Goal: Entertainment & Leisure: Consume media (video, audio)

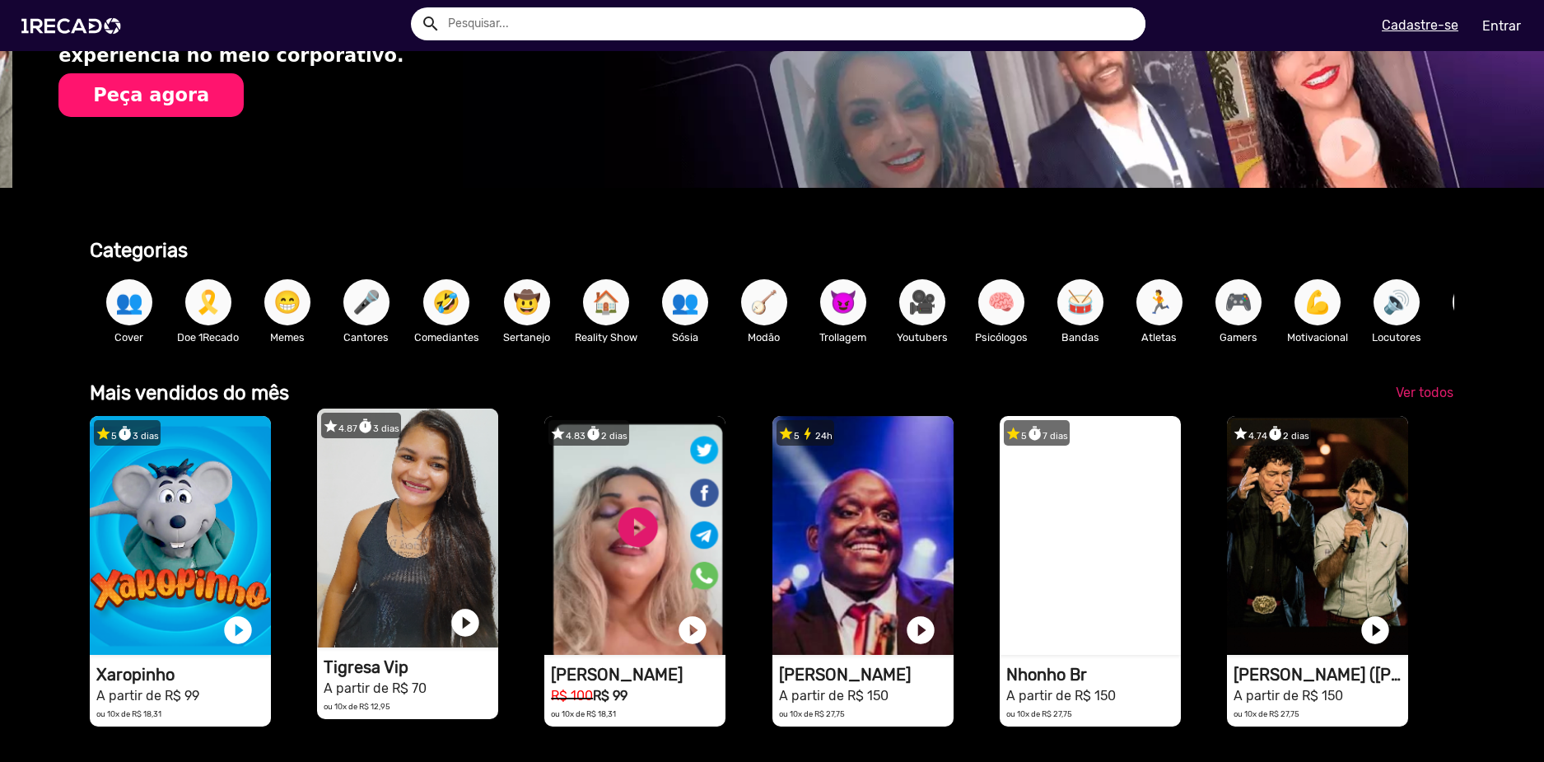
scroll to position [320, 0]
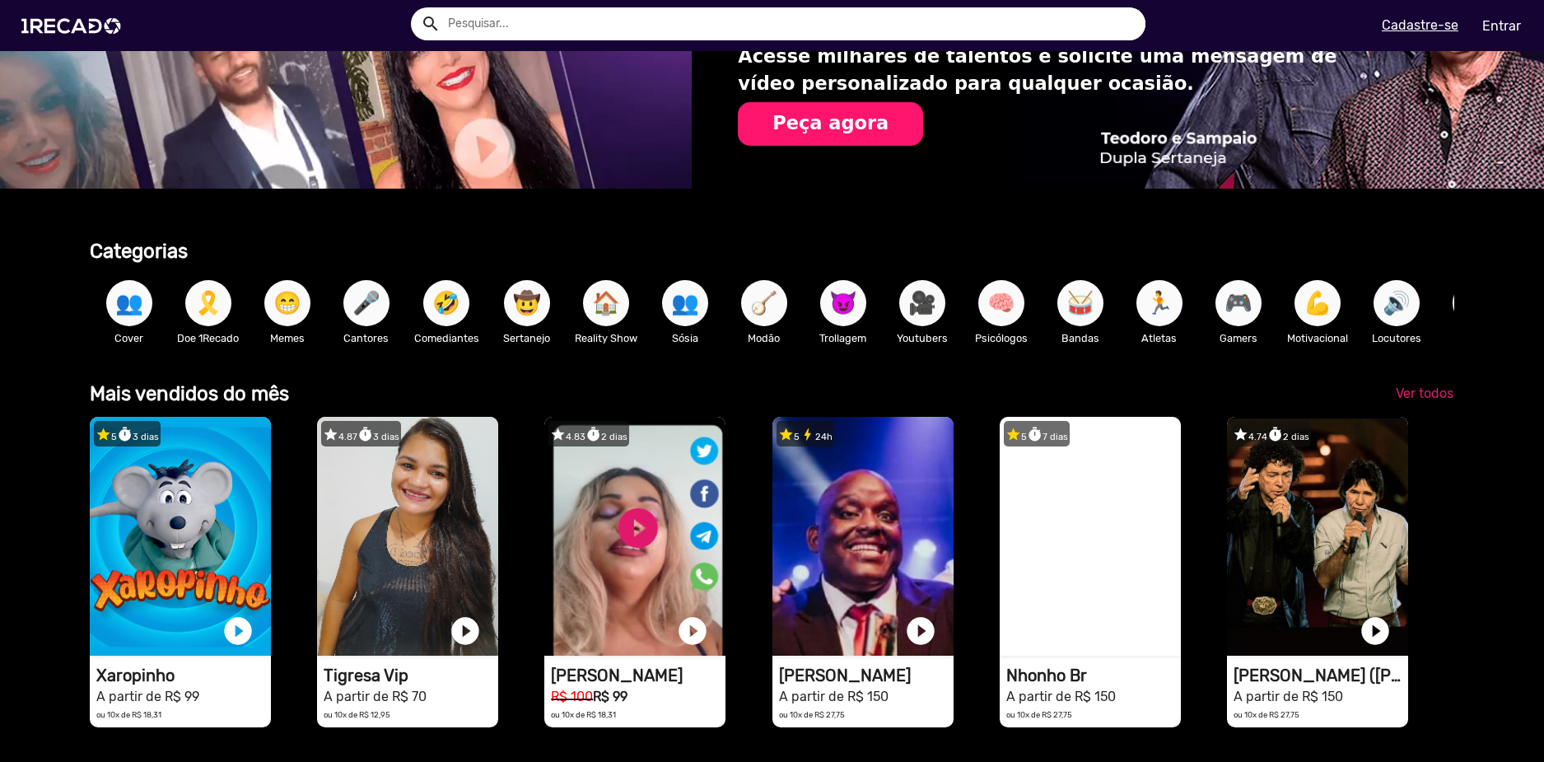
click at [224, 306] on button "🎗️" at bounding box center [208, 303] width 46 height 46
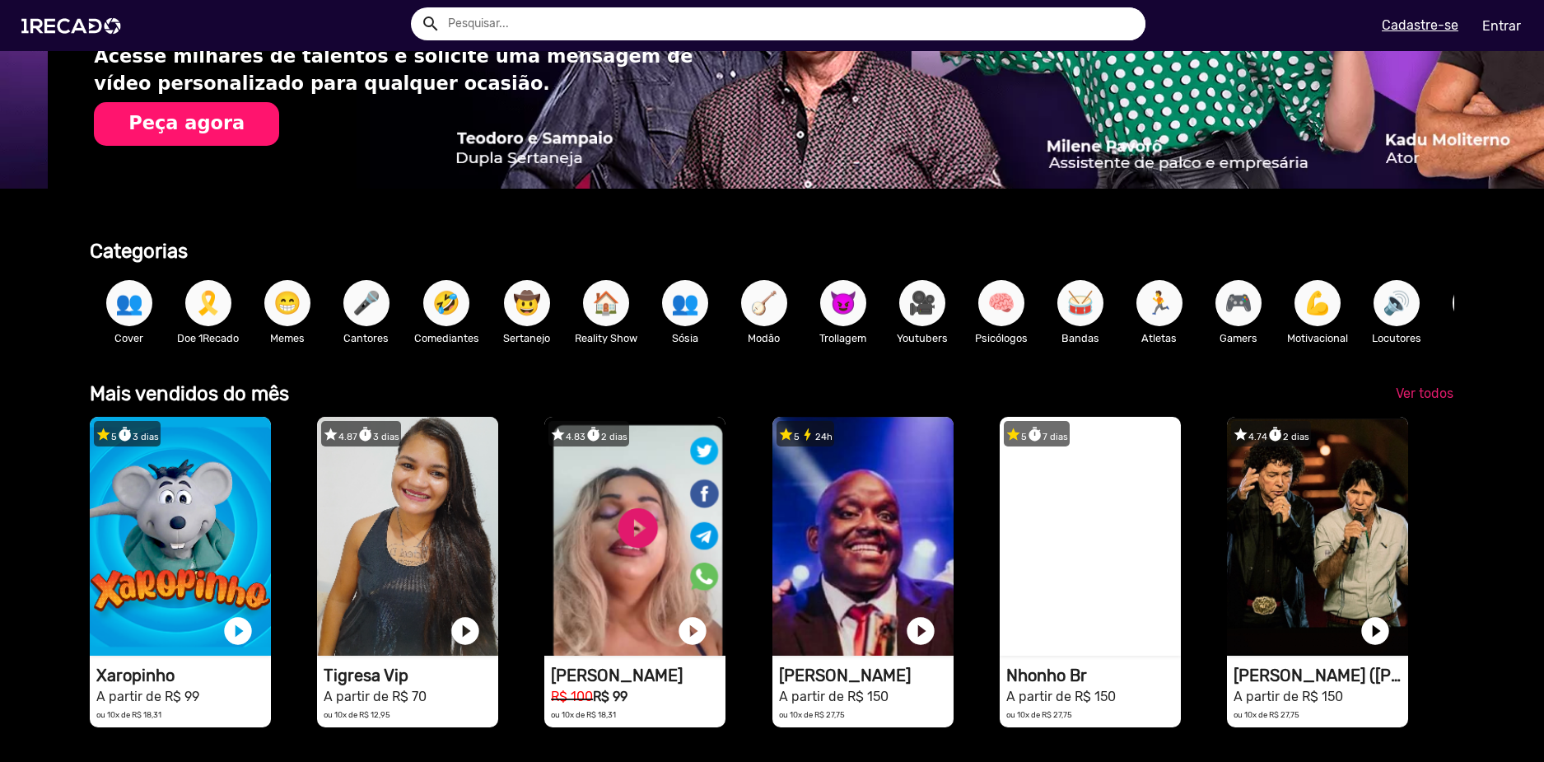
scroll to position [0, 3063]
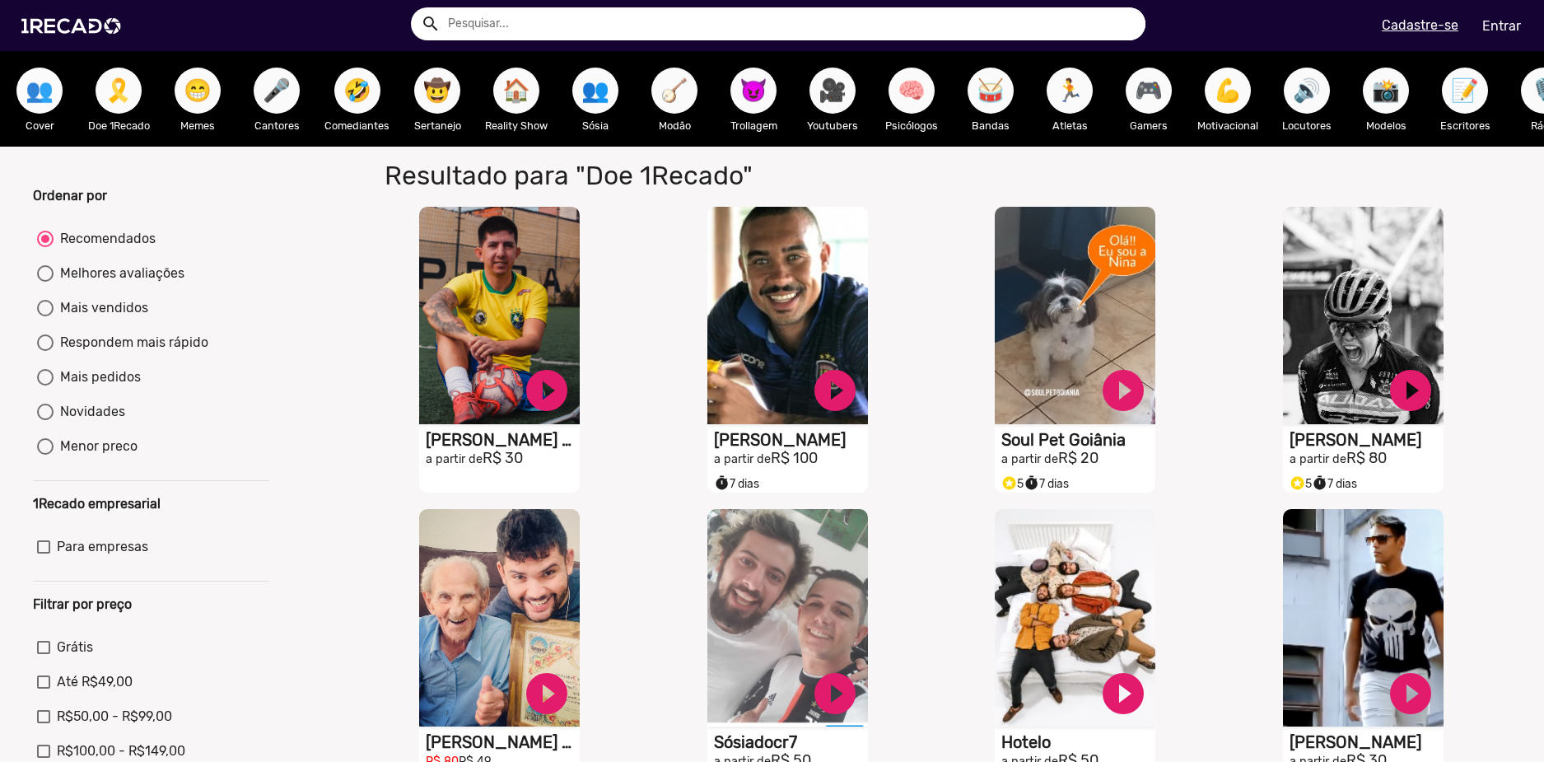
click at [49, 99] on span "👥" at bounding box center [40, 91] width 28 height 46
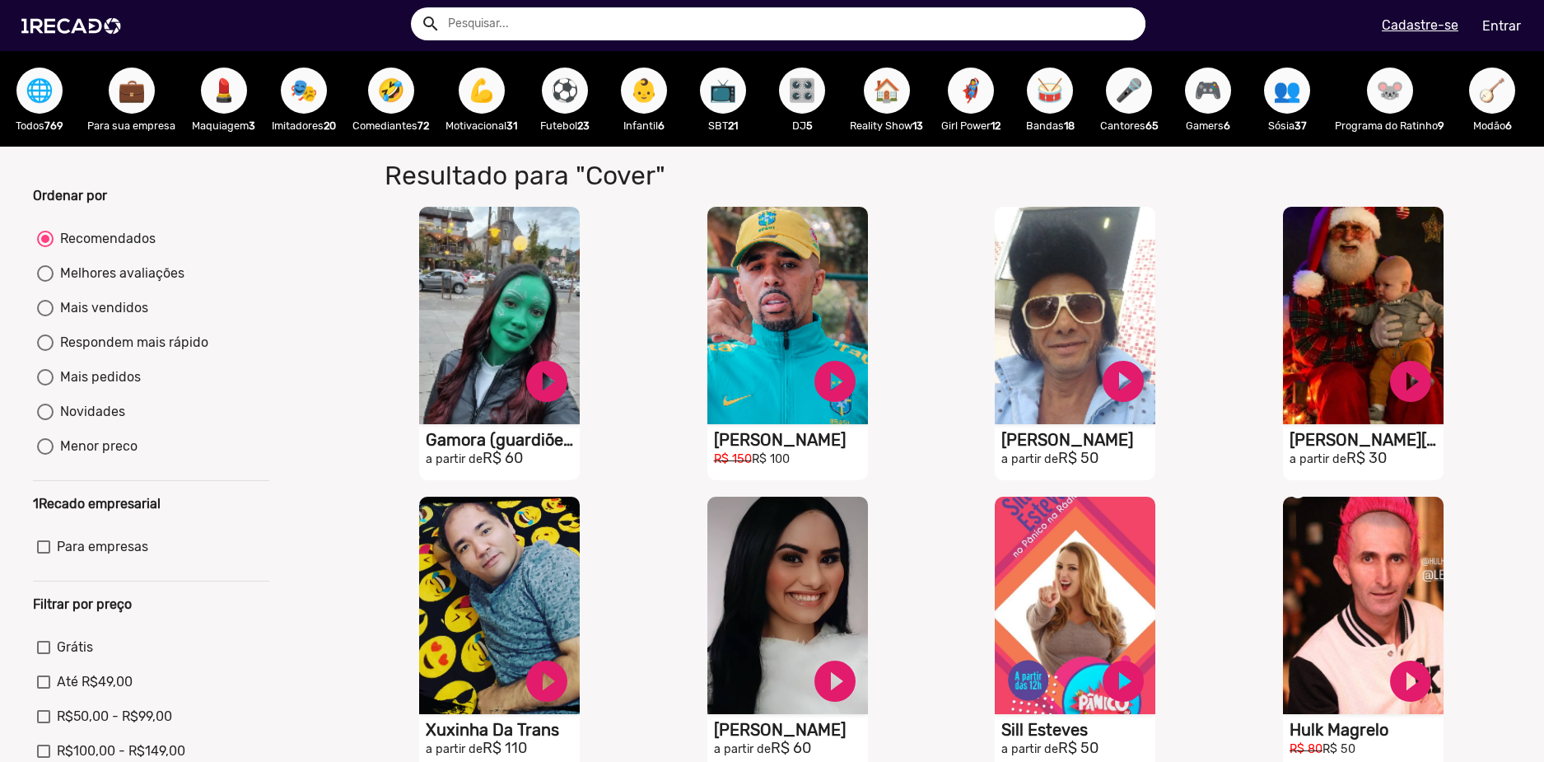
drag, startPoint x: 54, startPoint y: 89, endPoint x: 131, endPoint y: 86, distance: 77.4
click at [131, 86] on div "🌐 Todos 769 💼 Para sua empresa 💄 Maquiagem 3 🎭 Imitadores 20 🤣 Comediantes 72 💪…" at bounding box center [772, 99] width 1544 height 96
click at [131, 86] on span "💼" at bounding box center [132, 91] width 28 height 46
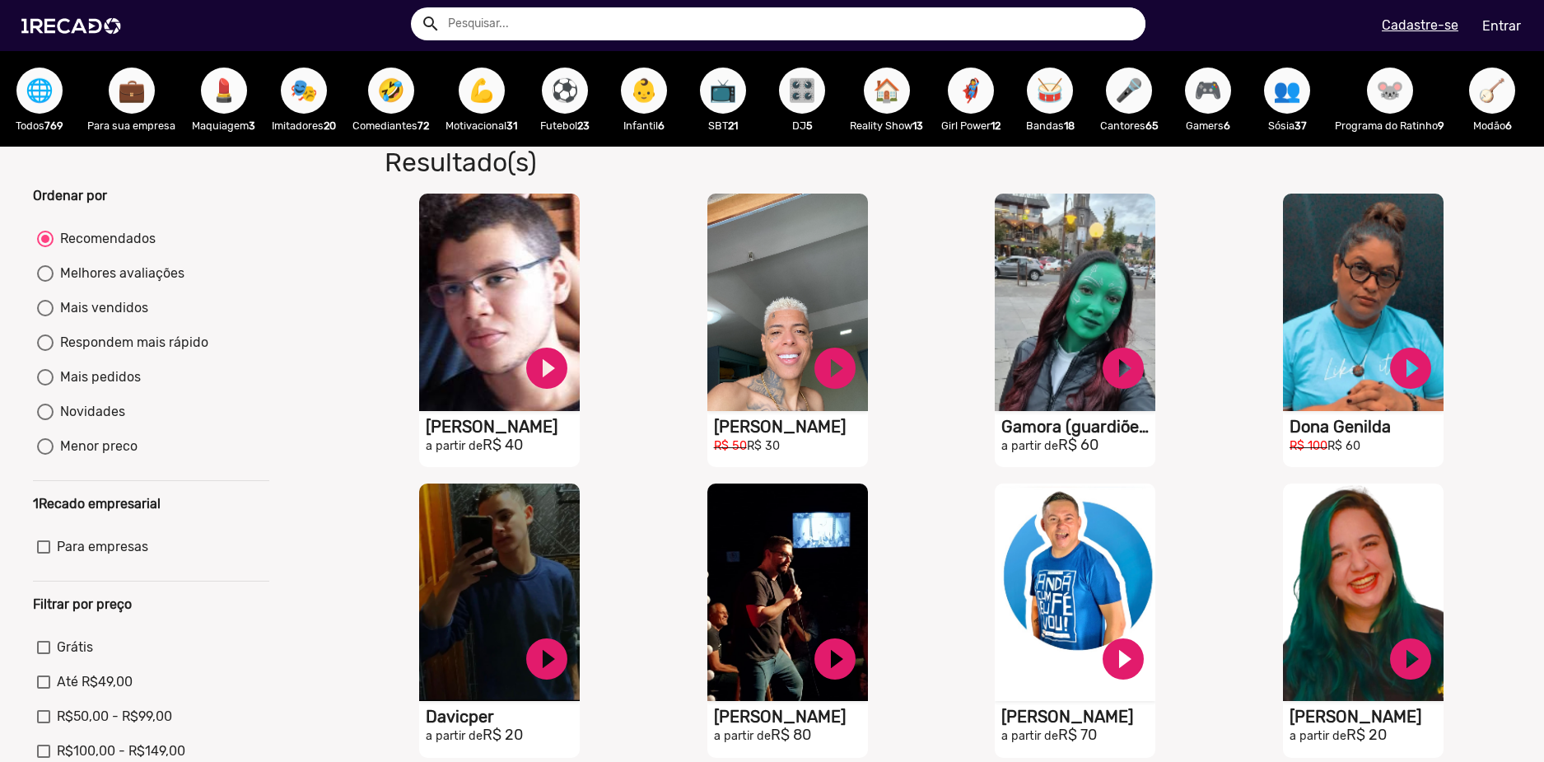
click at [210, 89] on span "💄" at bounding box center [224, 91] width 28 height 46
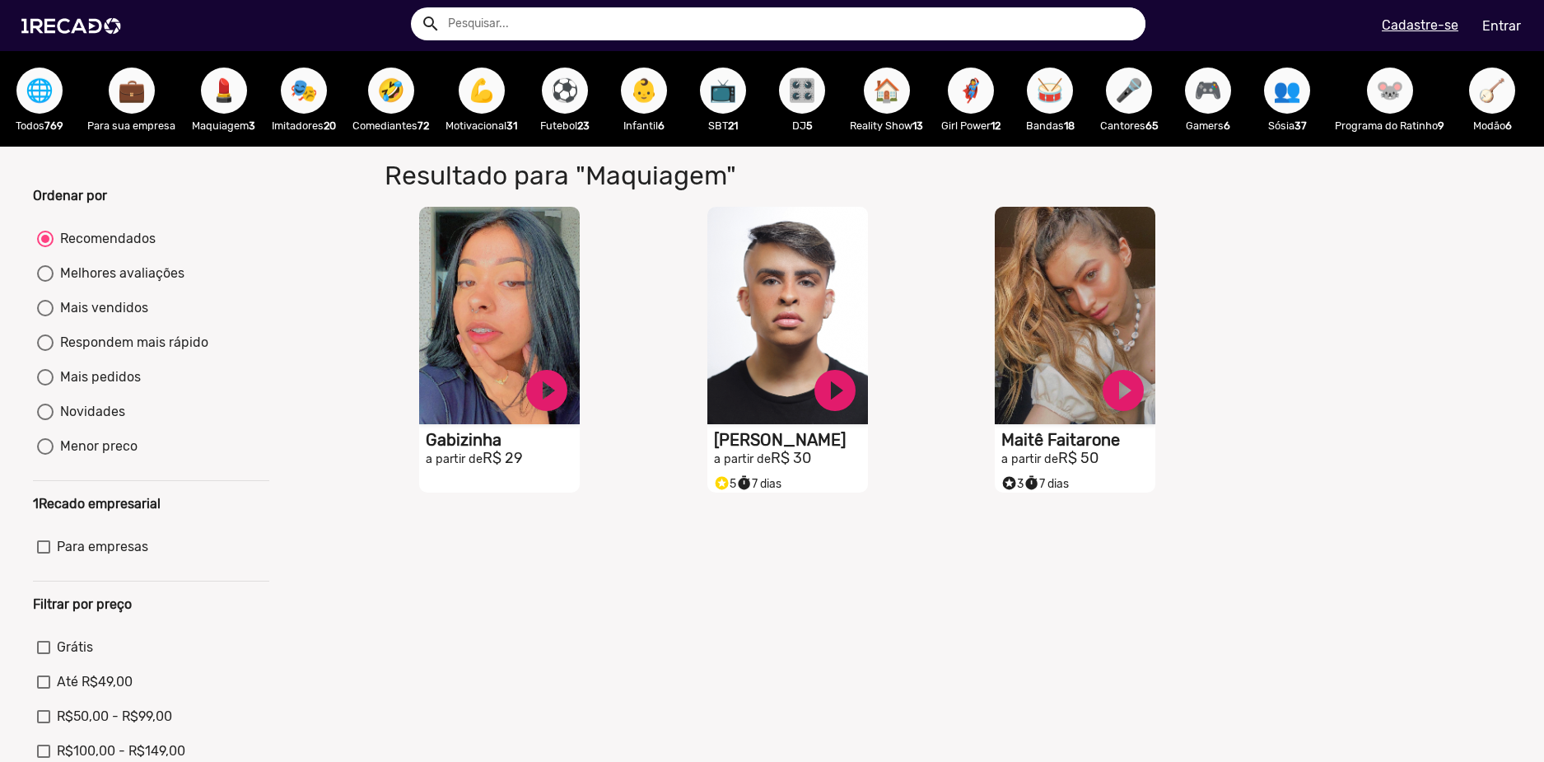
click at [37, 78] on span "🌐" at bounding box center [40, 91] width 28 height 46
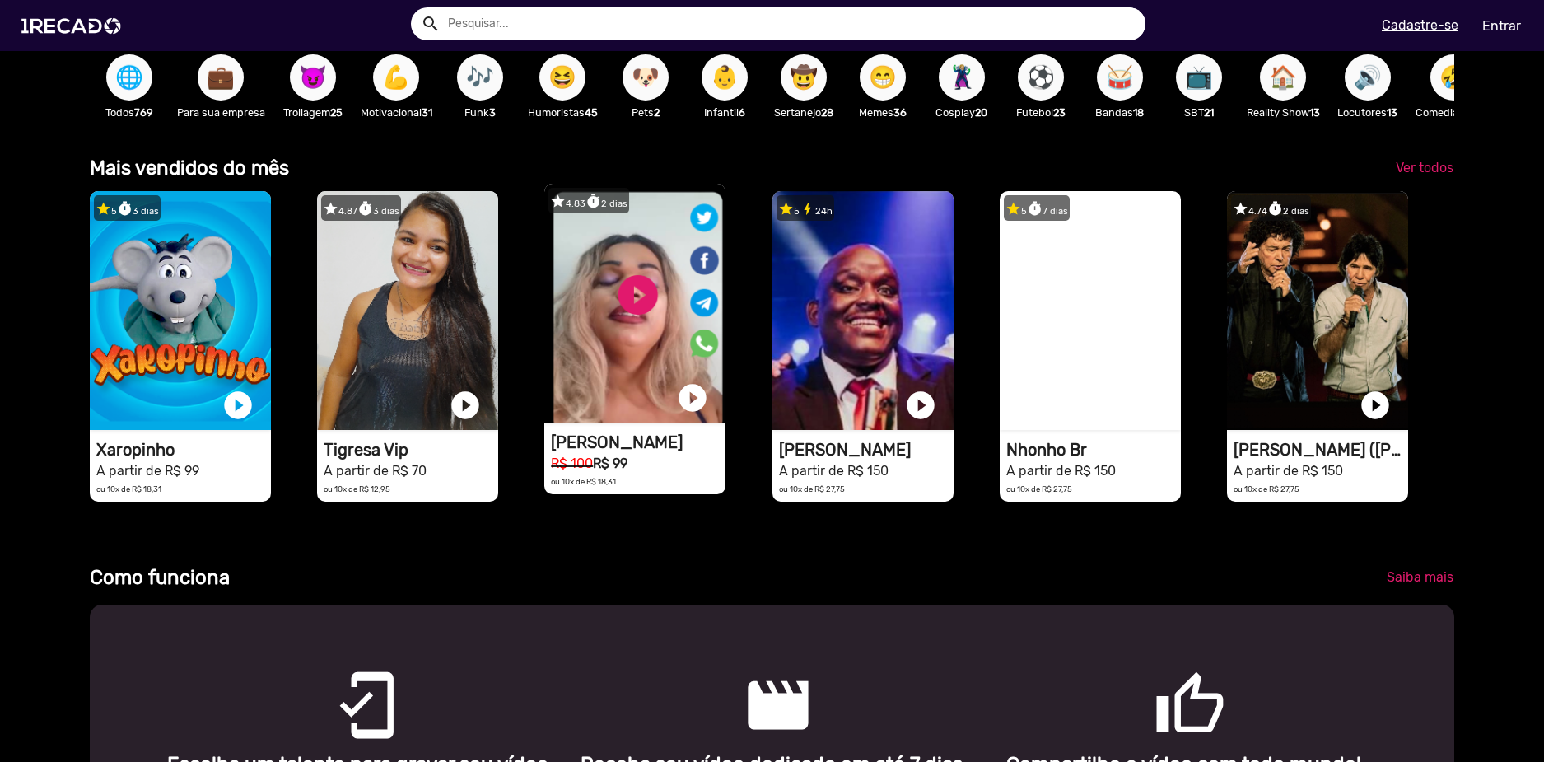
scroll to position [0, 1532]
click at [641, 299] on video "1RECADO vídeos dedicados para fãs e empresas" at bounding box center [634, 303] width 181 height 239
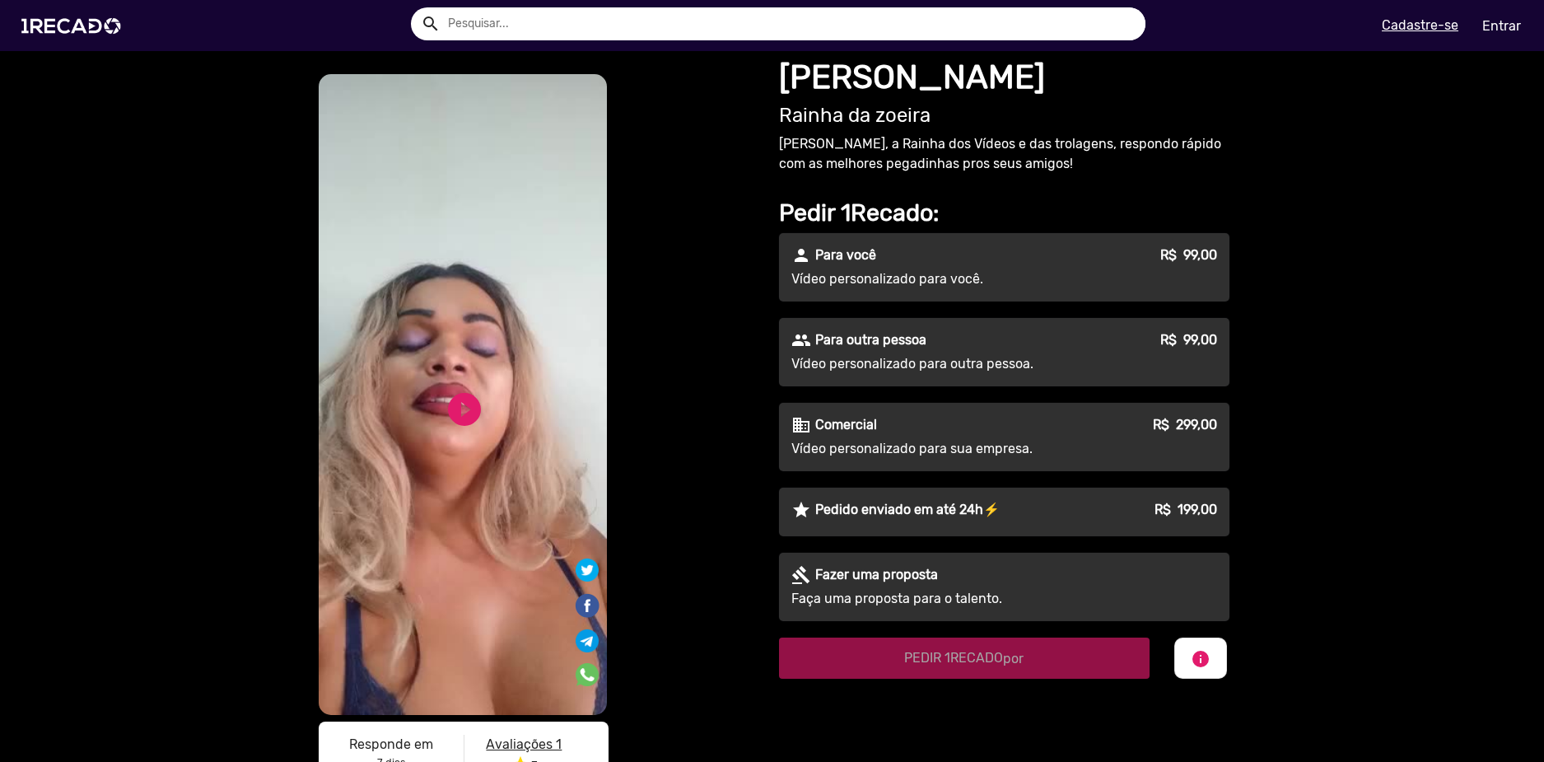
click at [464, 291] on video "S1RECADO vídeos dedicados para fãs e empresas" at bounding box center [463, 394] width 288 height 641
click at [463, 410] on link "play_circle_filled" at bounding box center [465, 410] width 40 height 40
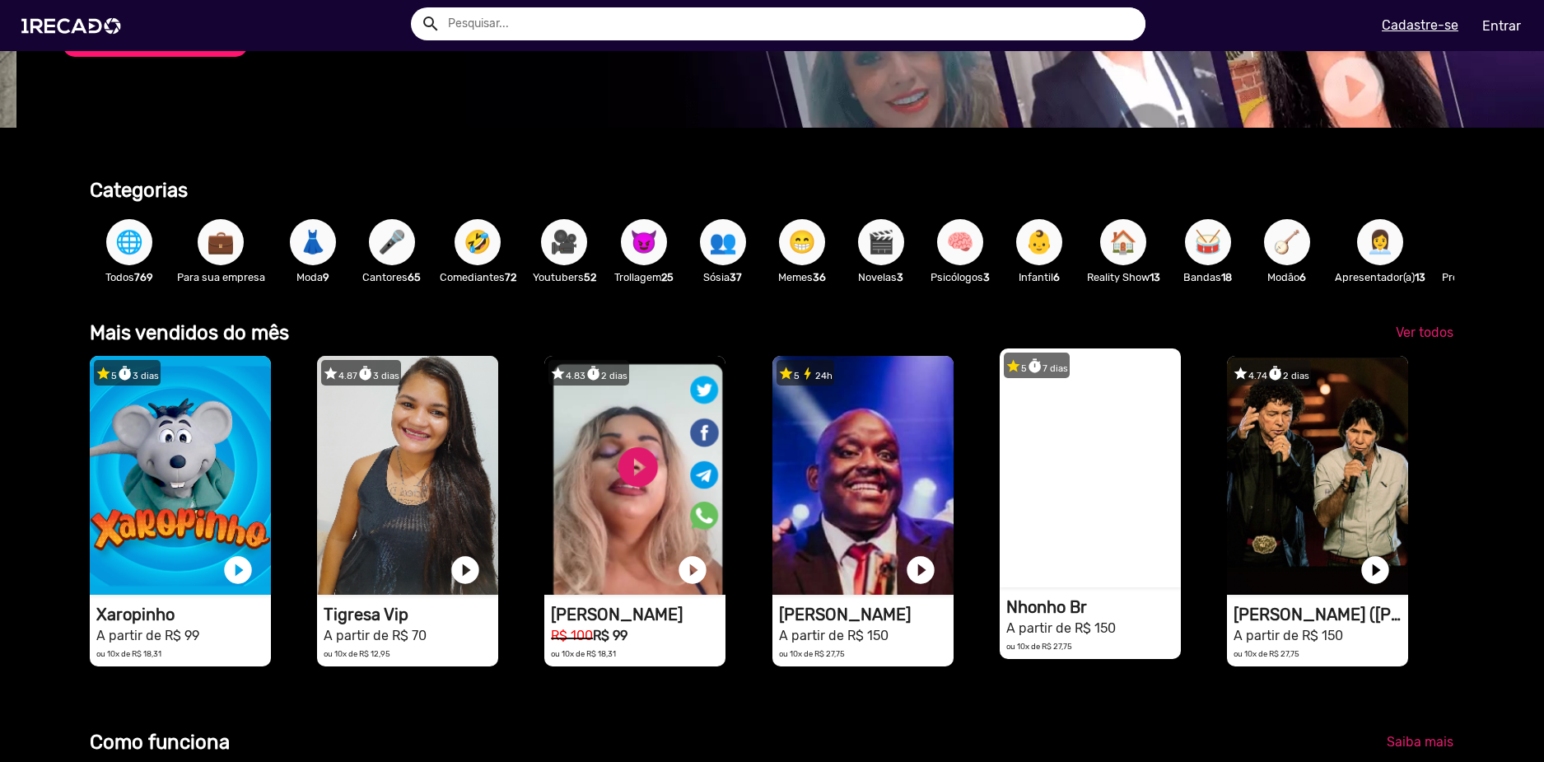
scroll to position [0, 1532]
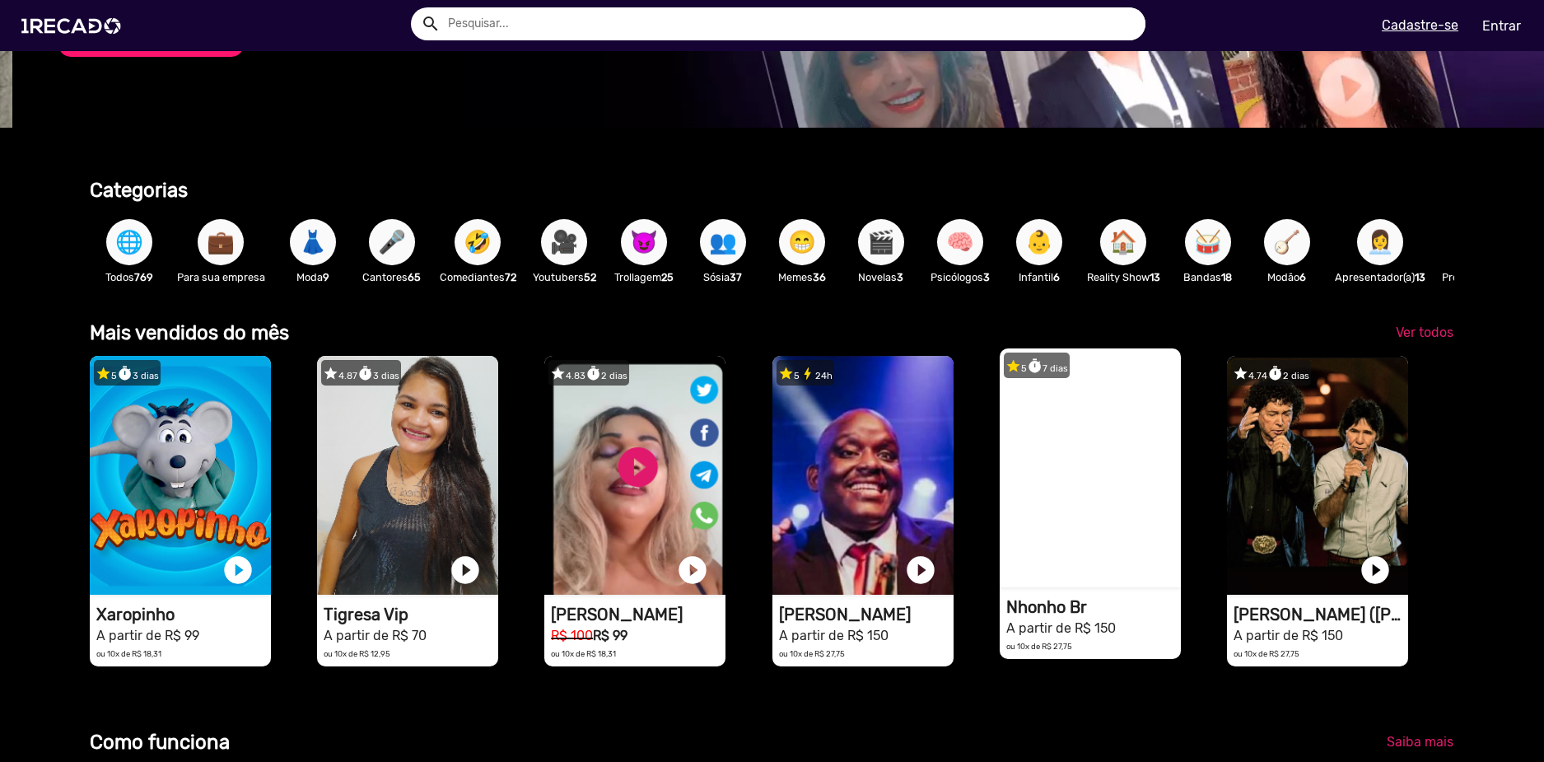
drag, startPoint x: 1131, startPoint y: 503, endPoint x: 1103, endPoint y: 518, distance: 31.7
click at [1103, 518] on video "1RECADO vídeos dedicados para fãs e empresas" at bounding box center [1090, 467] width 181 height 239
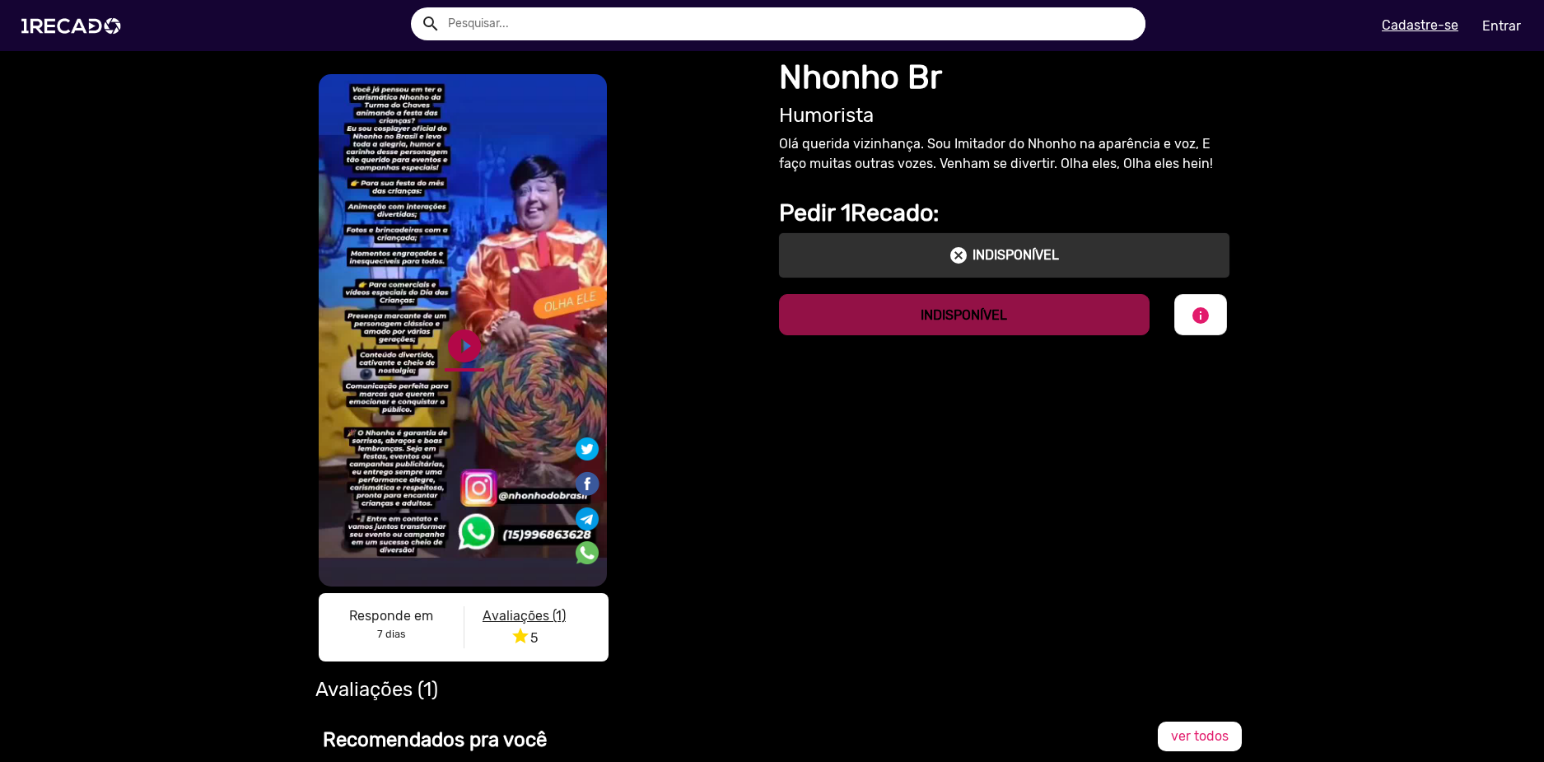
click at [459, 338] on link "play_circle_filled" at bounding box center [465, 346] width 40 height 40
click at [464, 326] on link "pause_circle" at bounding box center [465, 346] width 40 height 40
click at [450, 326] on link "play_circle_filled" at bounding box center [465, 346] width 40 height 40
click at [451, 309] on div "pause_circle" at bounding box center [438, 340] width 50 height 63
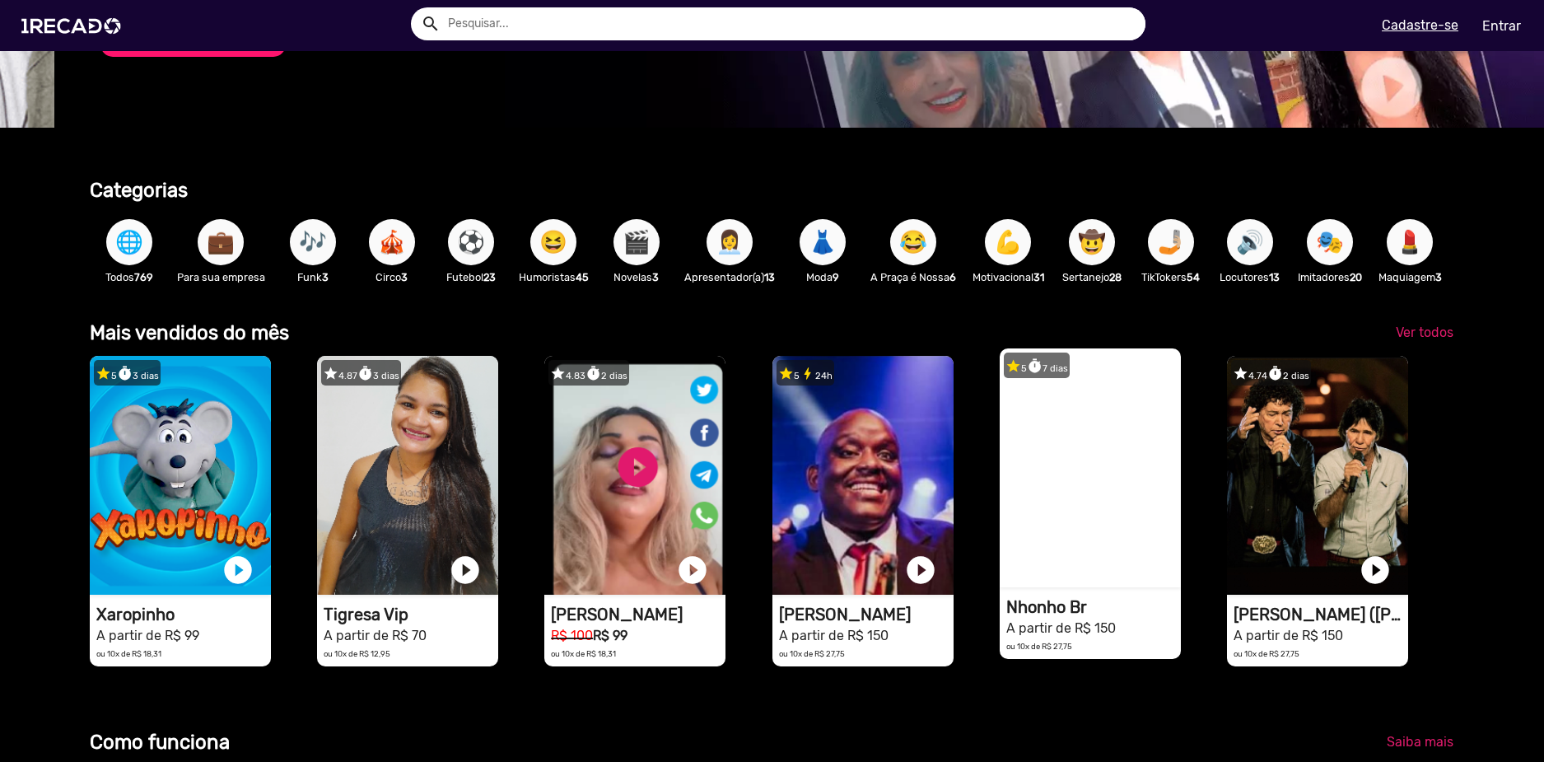
scroll to position [0, 1532]
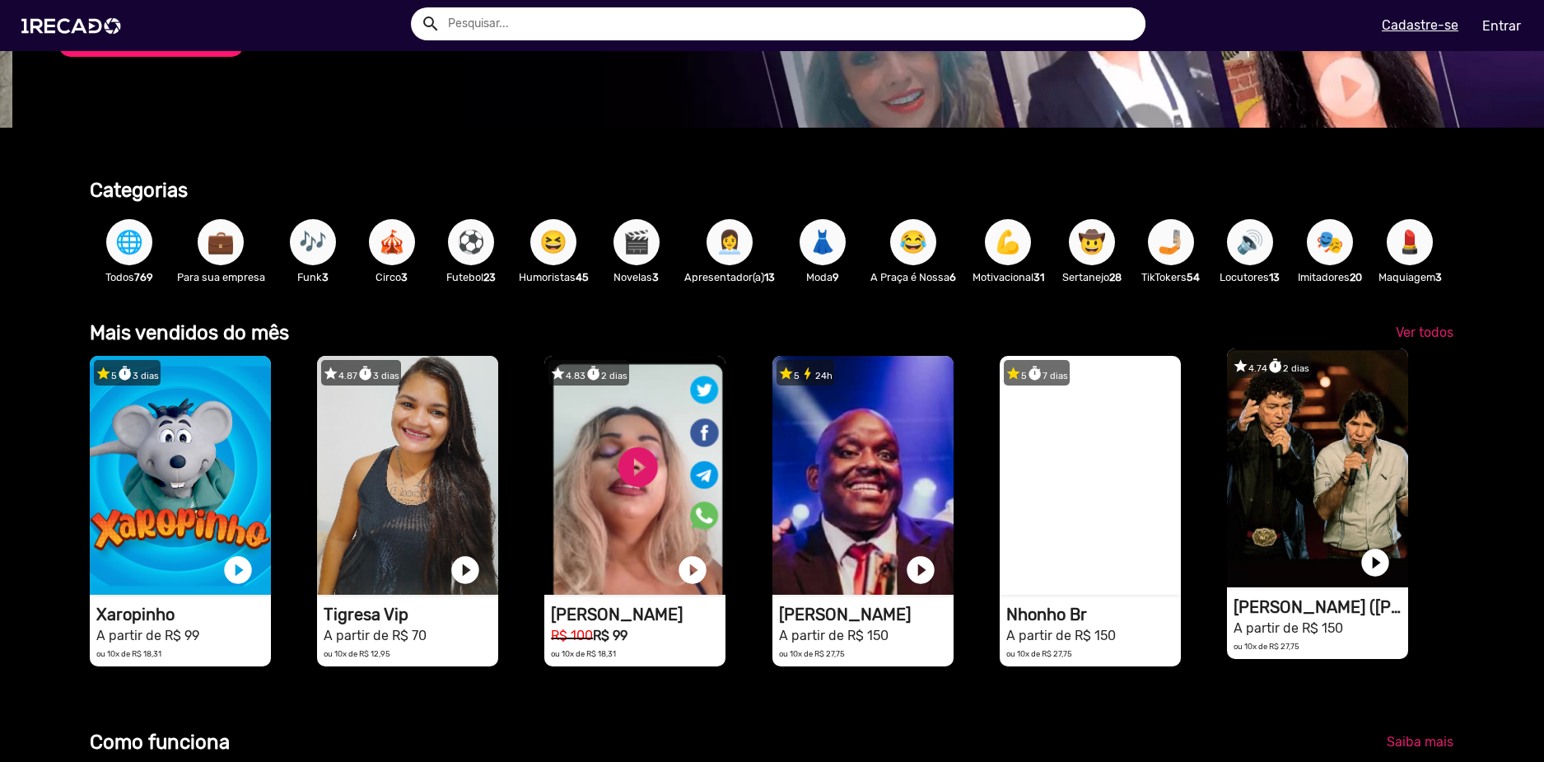
drag, startPoint x: 1340, startPoint y: 500, endPoint x: 1248, endPoint y: 493, distance: 92.5
click at [1248, 493] on video "1RECADO vídeos dedicados para fãs e empresas" at bounding box center [1317, 467] width 181 height 239
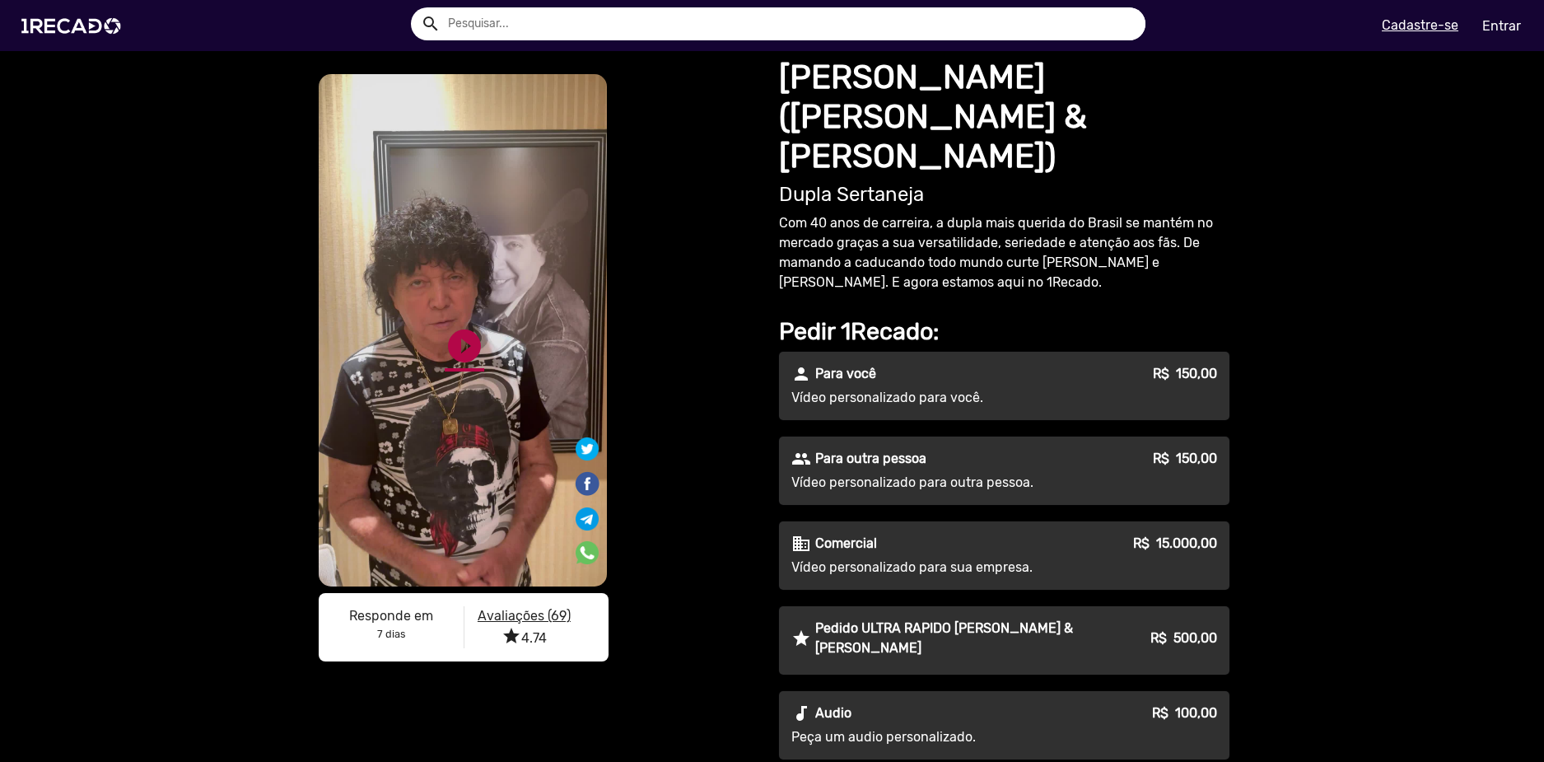
click at [459, 347] on link "play_circle_filled" at bounding box center [465, 346] width 40 height 40
drag, startPoint x: 894, startPoint y: 82, endPoint x: 778, endPoint y: 77, distance: 116.2
click at [779, 77] on h1 "[PERSON_NAME] ([PERSON_NAME] & [PERSON_NAME])" at bounding box center [1004, 117] width 450 height 119
copy h1 "[PERSON_NAME]"
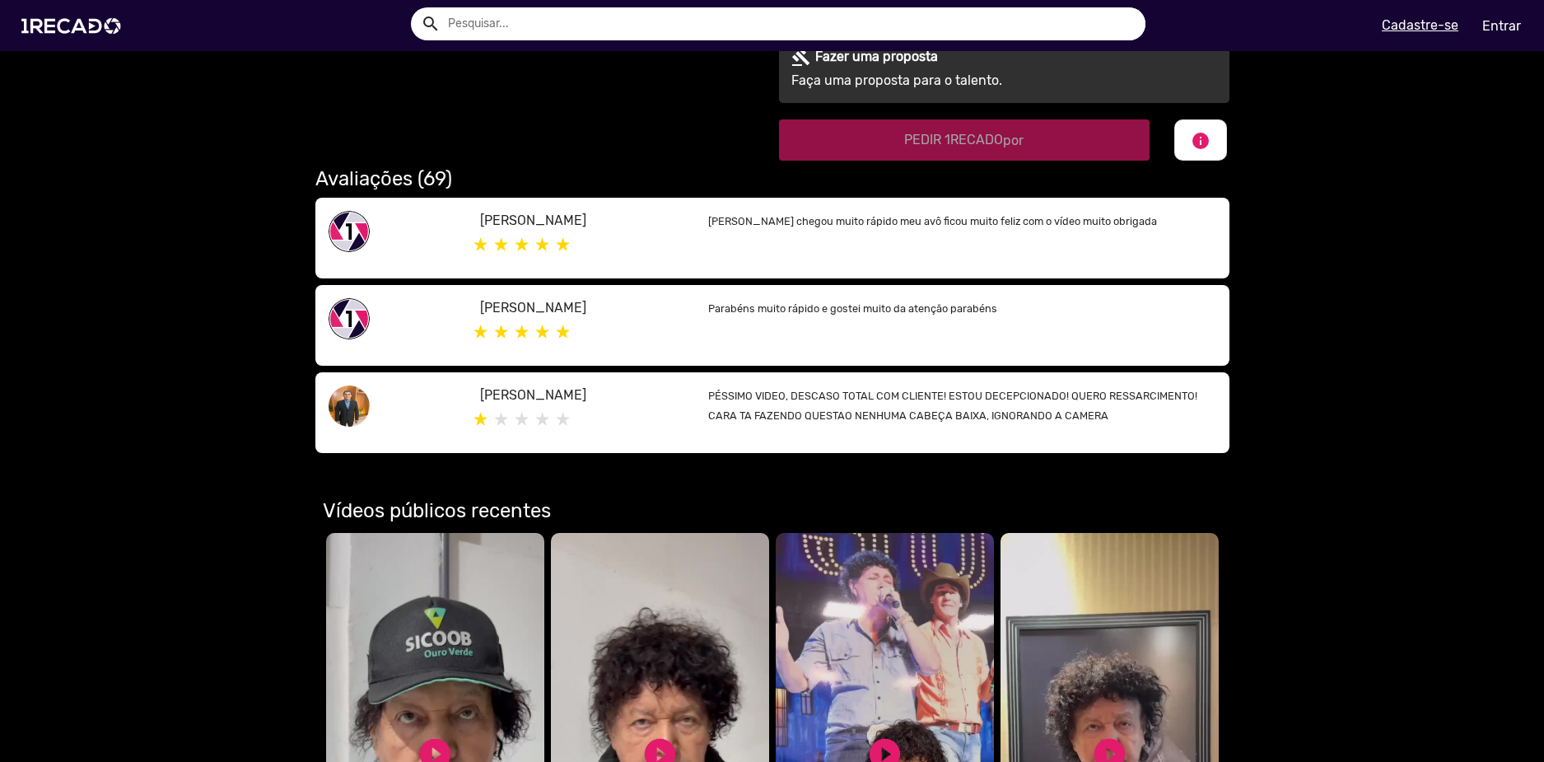
scroll to position [988, 0]
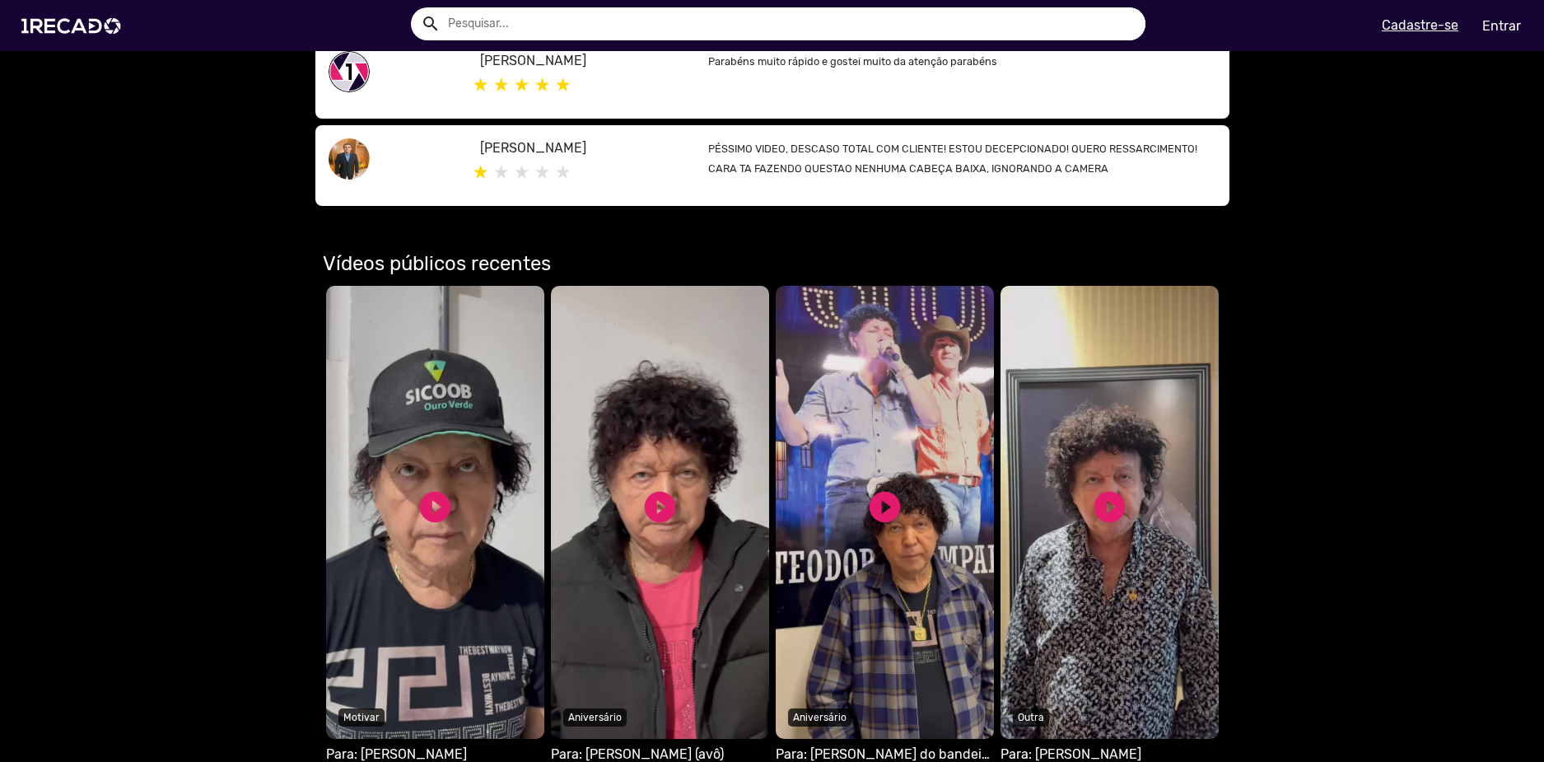
click at [418, 371] on video "Seu navegador não reproduz vídeo em HTML5" at bounding box center [435, 512] width 218 height 453
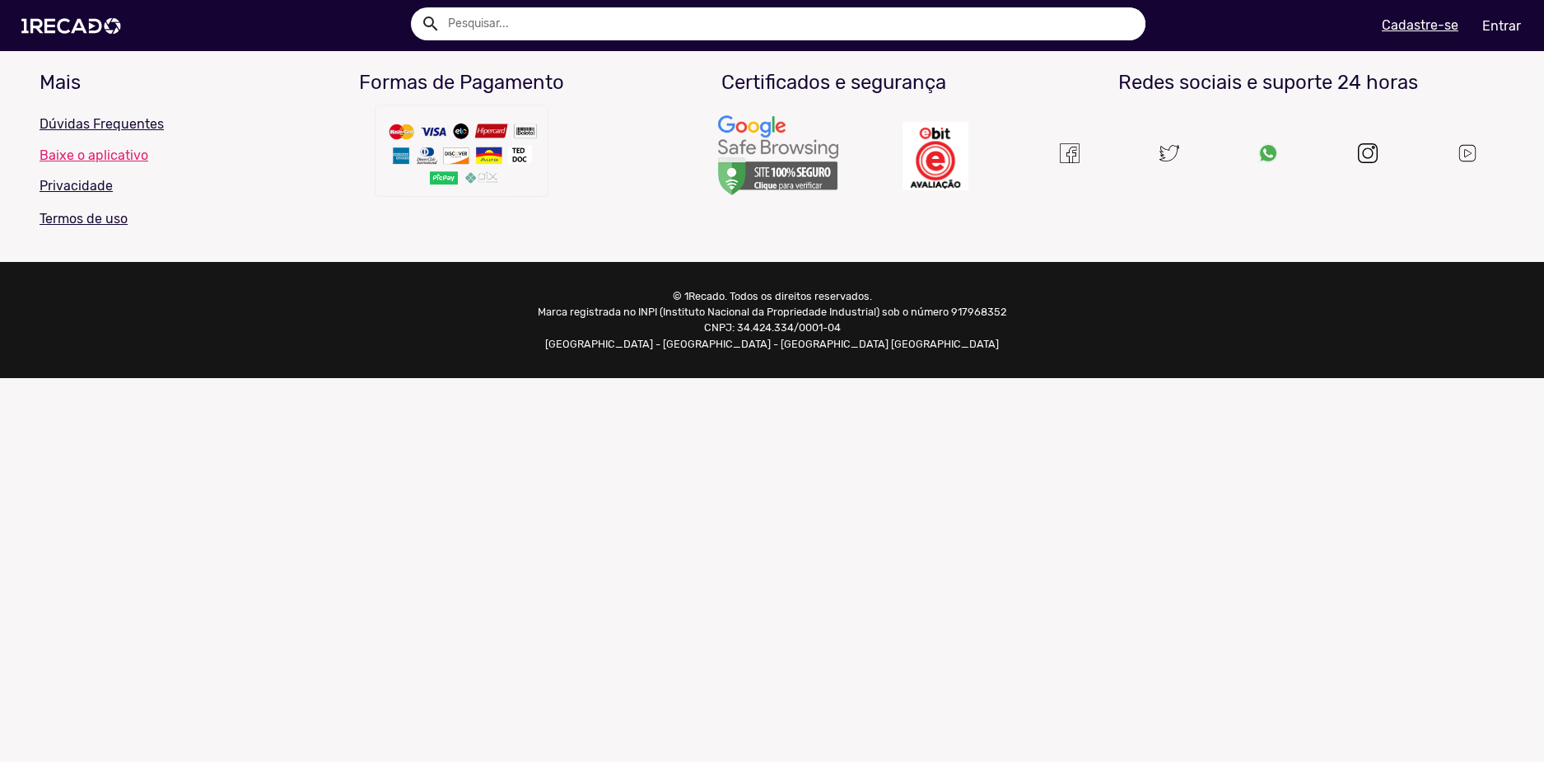
click at [423, 404] on mat-sidenav-content "Mais Dúvidas Frequentes Baixe o aplicativo Privacidade Termos de uso Formas de …" at bounding box center [772, 381] width 1544 height 762
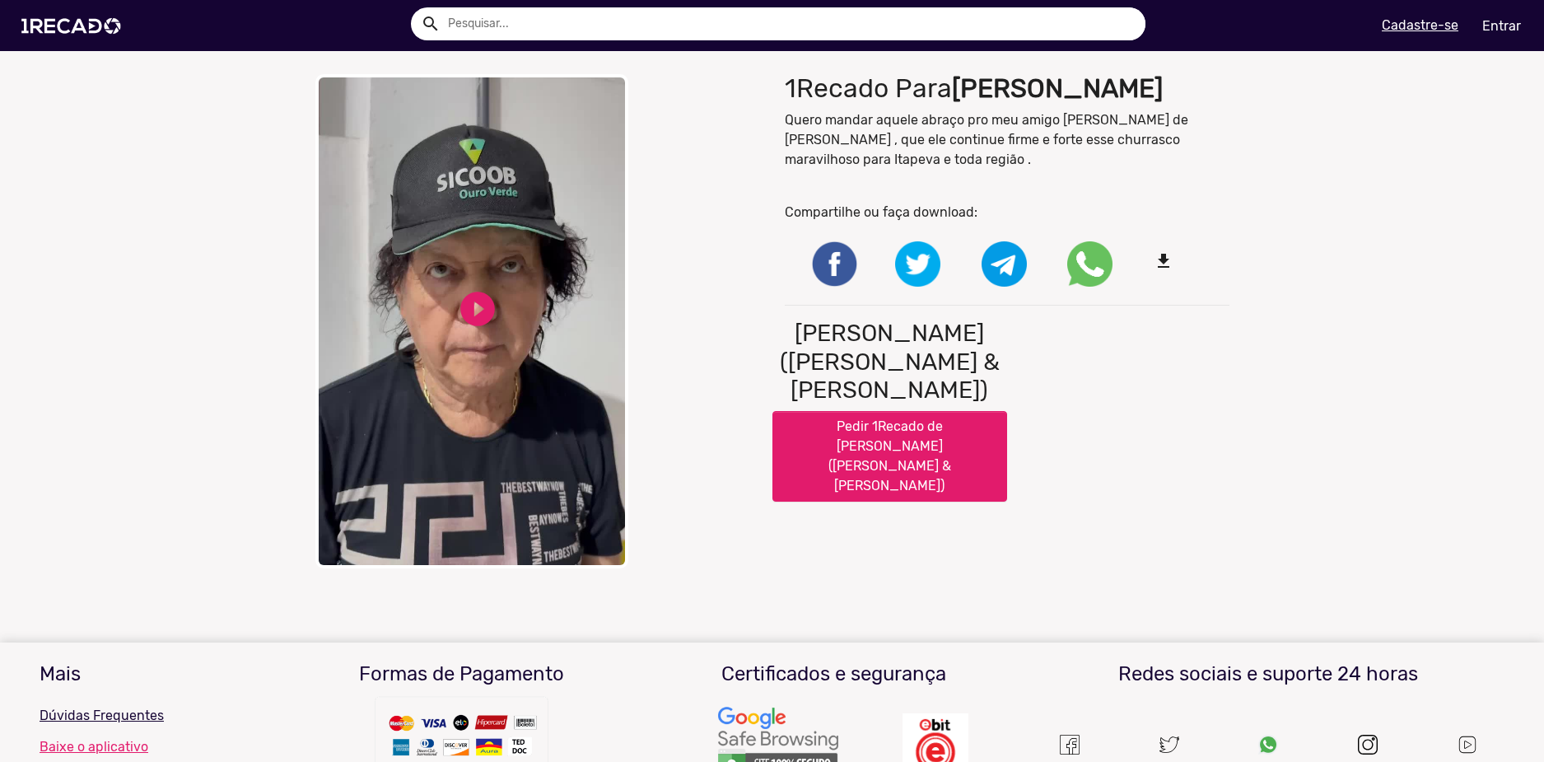
click at [474, 334] on div "play_circle_filled" at bounding box center [477, 309] width 41 height 54
click at [483, 297] on div "close Your browser does not support HTML5 video. pause_circle pause_circle" at bounding box center [537, 321] width 469 height 511
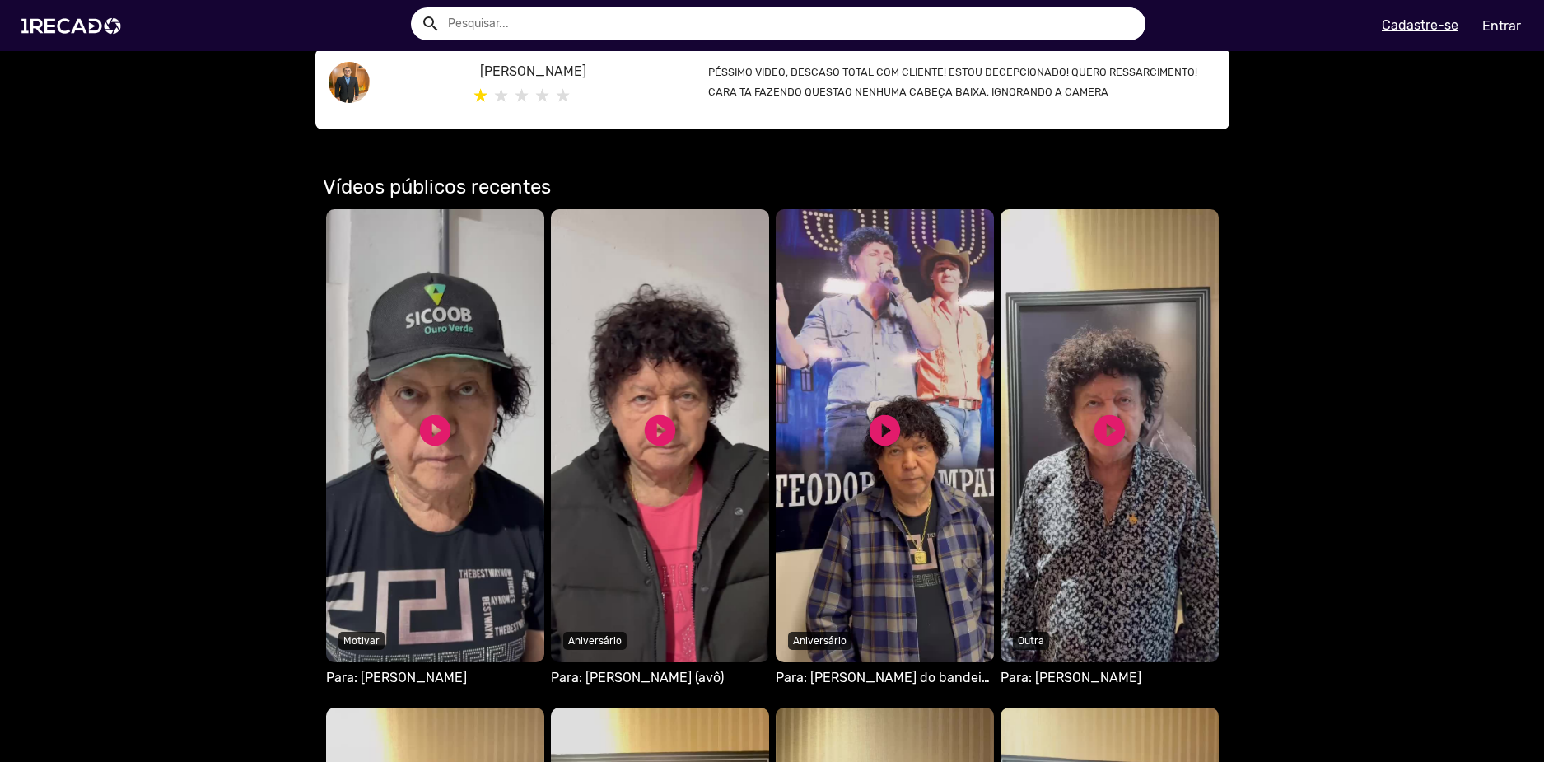
scroll to position [1071, 0]
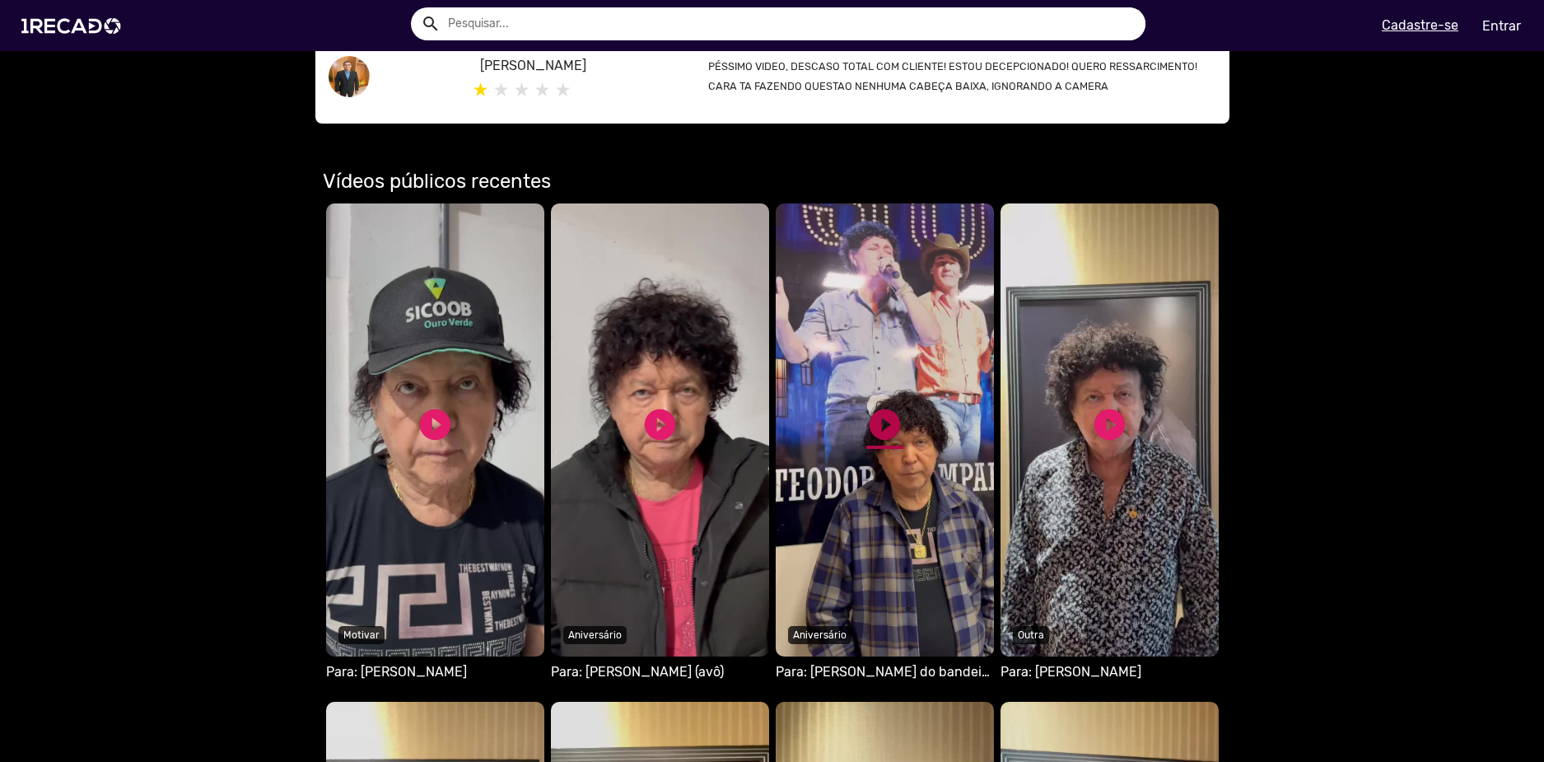
click at [889, 406] on link "play_circle_filled" at bounding box center [884, 424] width 37 height 37
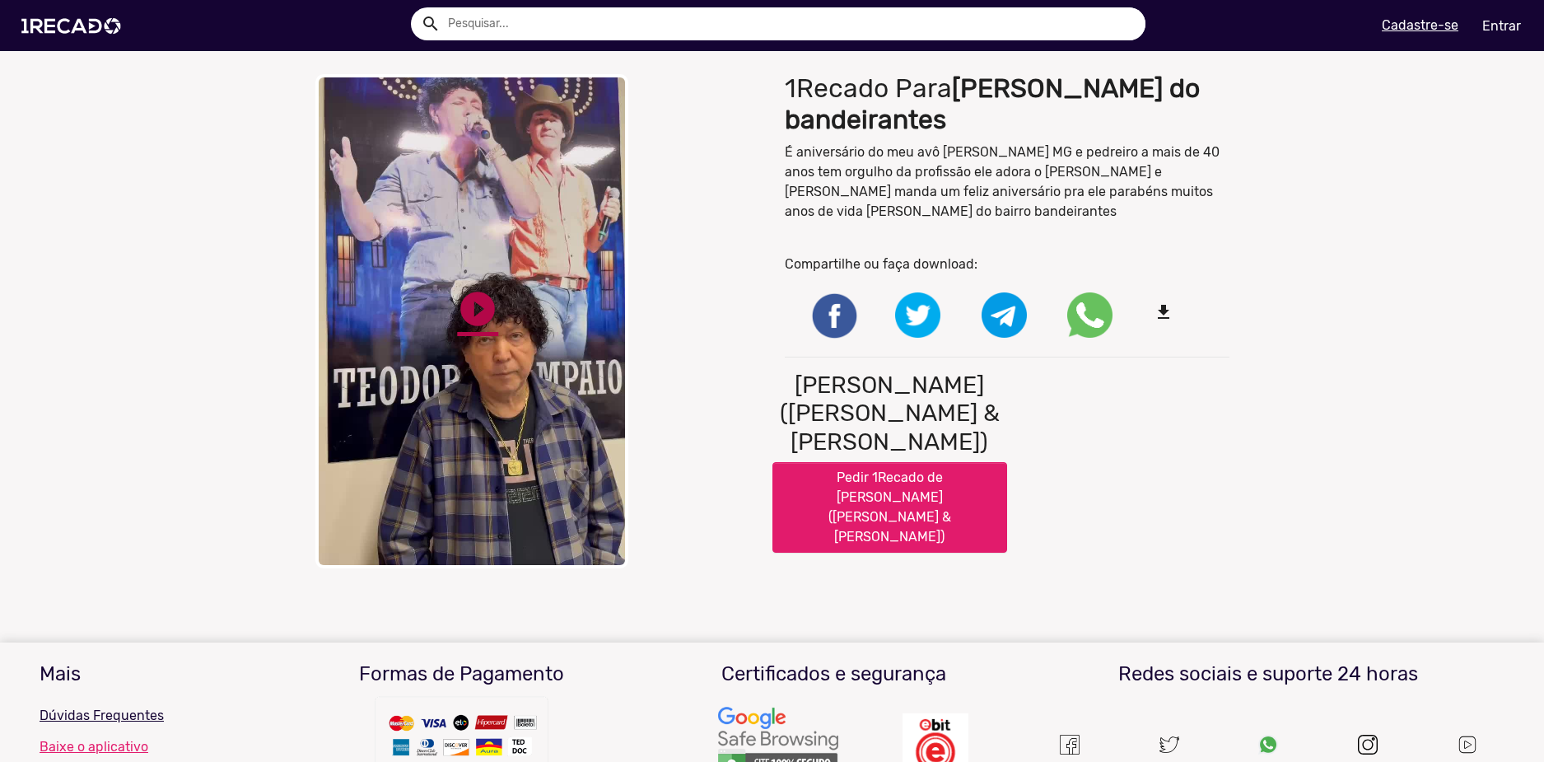
click at [465, 306] on link "play_circle_filled" at bounding box center [477, 308] width 41 height 41
click at [683, 145] on div "close Your browser does not support HTML5 video. pause_circle pause_circle" at bounding box center [537, 321] width 445 height 494
